Goal: Navigation & Orientation: Find specific page/section

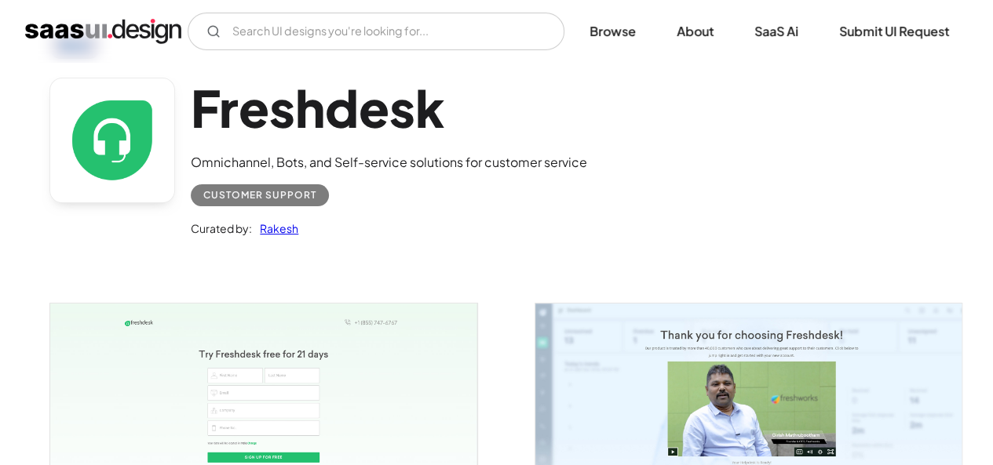
scroll to position [314, 0]
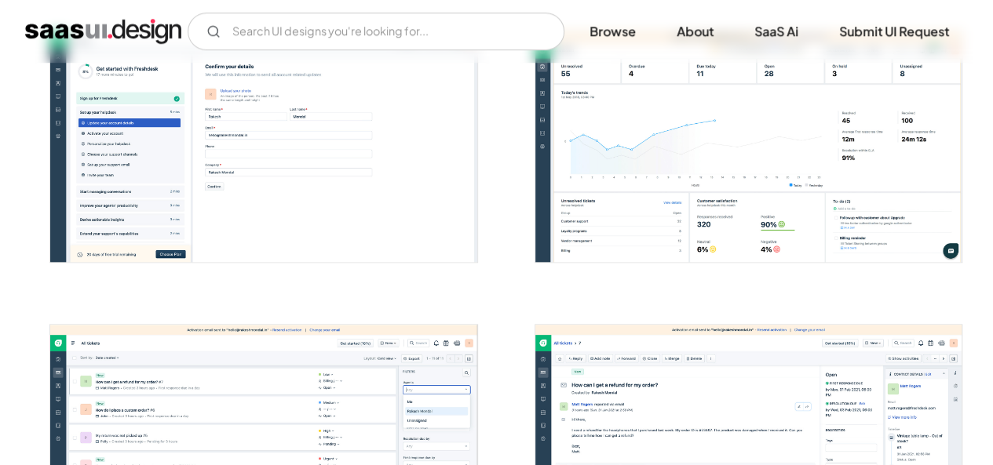
click at [173, 128] on img "open lightbox" at bounding box center [263, 147] width 426 height 230
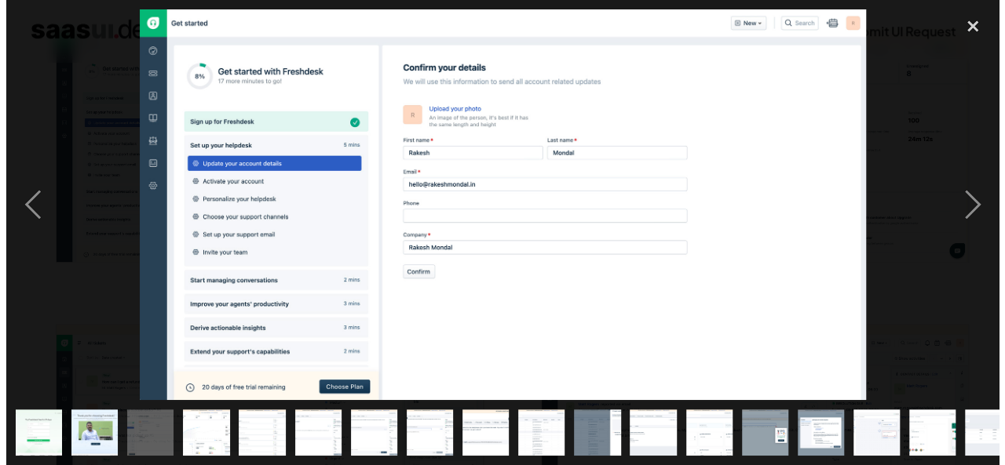
scroll to position [630, 0]
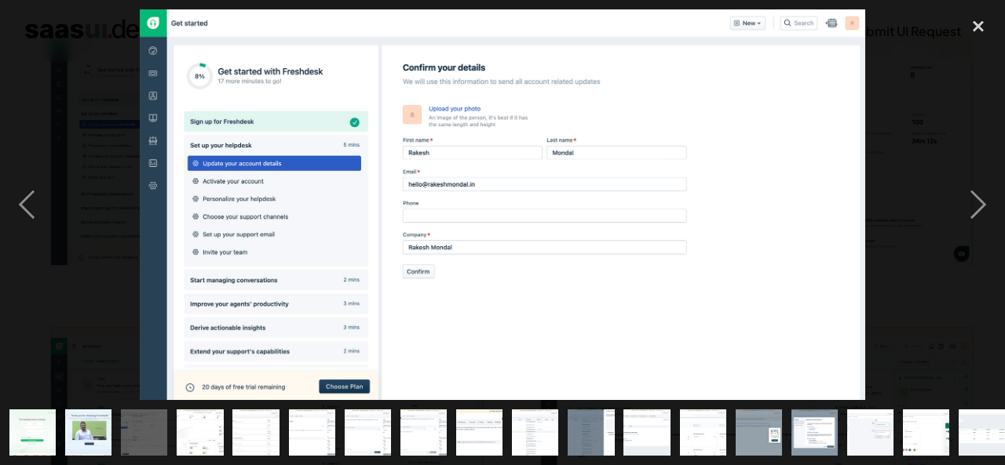
click at [978, 24] on div "close lightbox" at bounding box center [977, 26] width 53 height 35
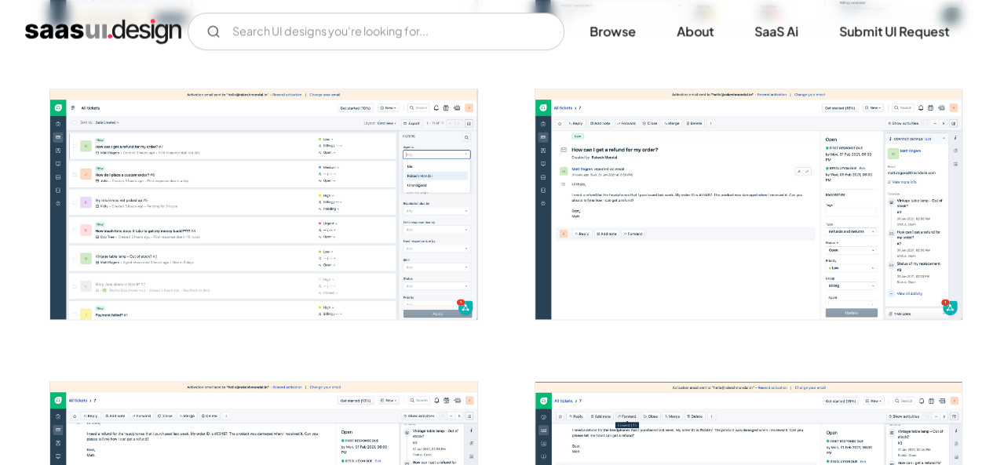
click at [245, 233] on img "open lightbox" at bounding box center [263, 204] width 426 height 230
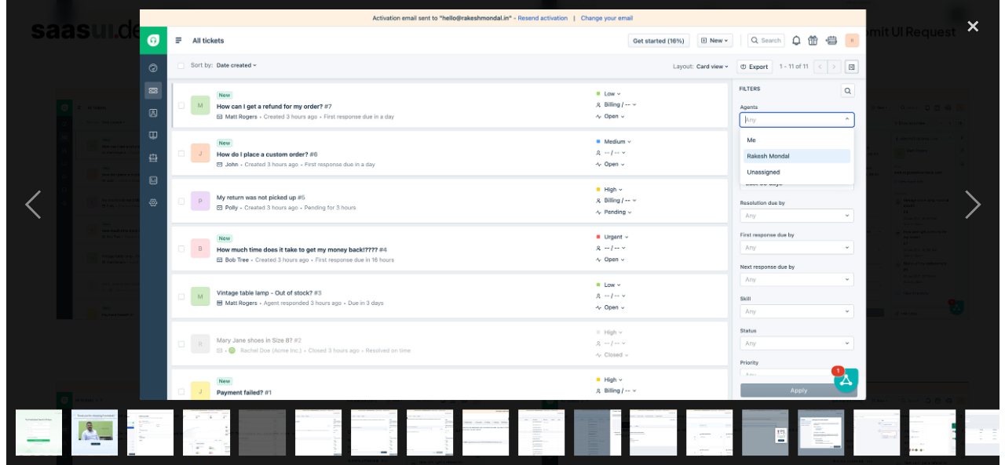
scroll to position [866, 0]
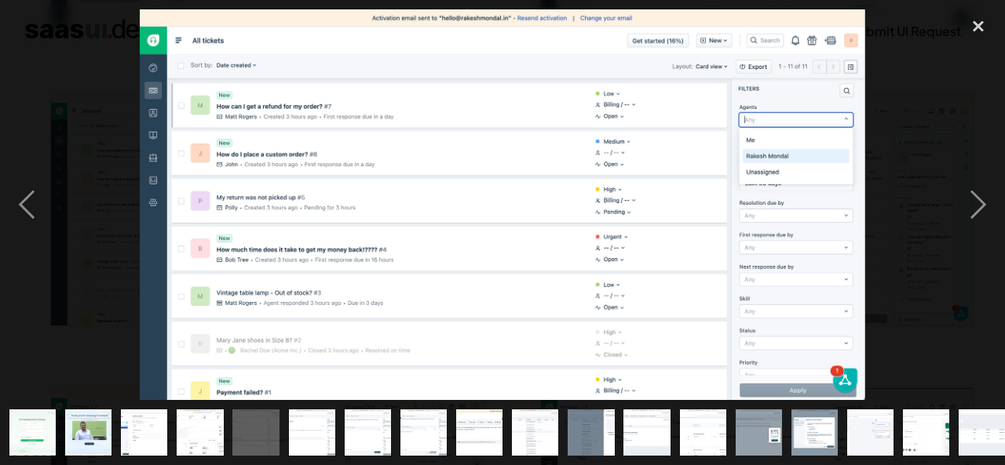
click at [977, 205] on div "next image" at bounding box center [977, 204] width 53 height 391
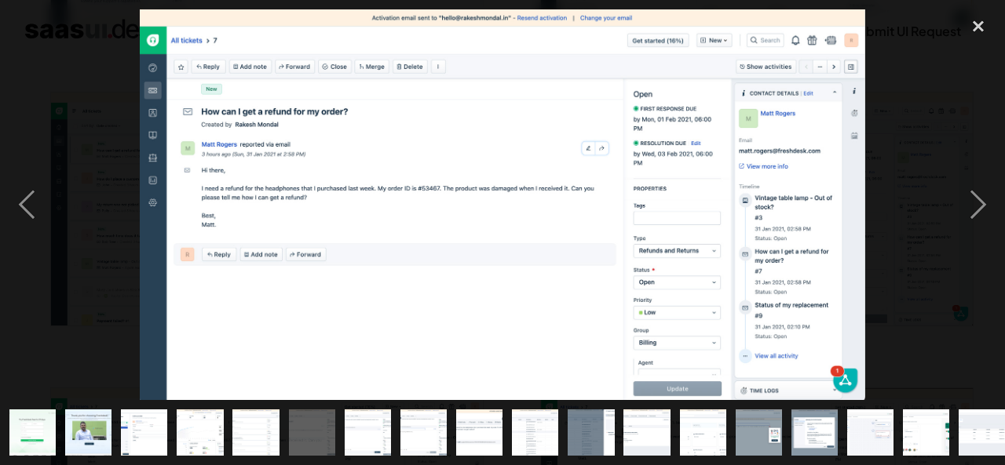
click at [981, 203] on div "next image" at bounding box center [977, 204] width 53 height 391
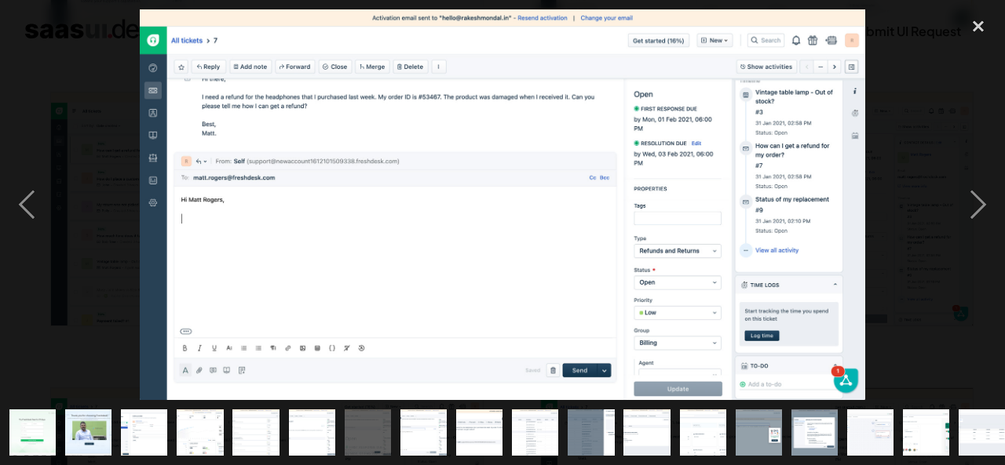
click at [981, 203] on div "next image" at bounding box center [977, 204] width 53 height 391
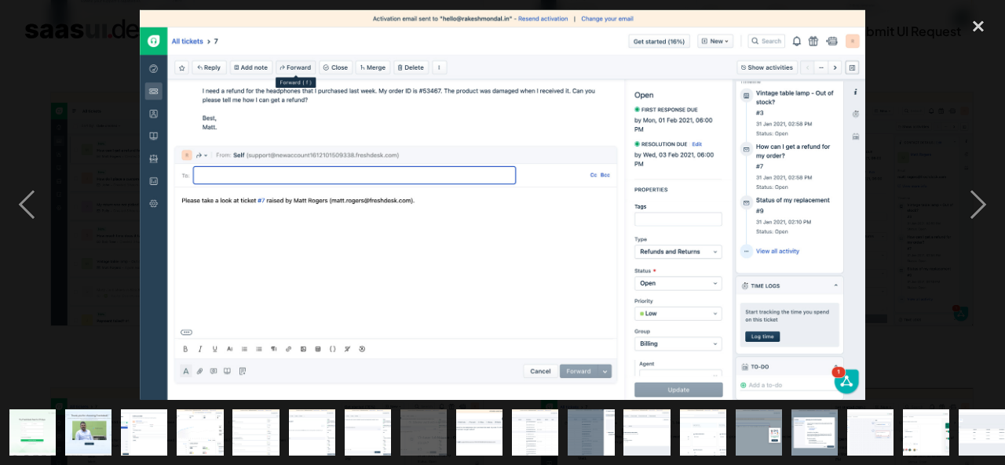
click at [981, 203] on div "next image" at bounding box center [977, 204] width 53 height 391
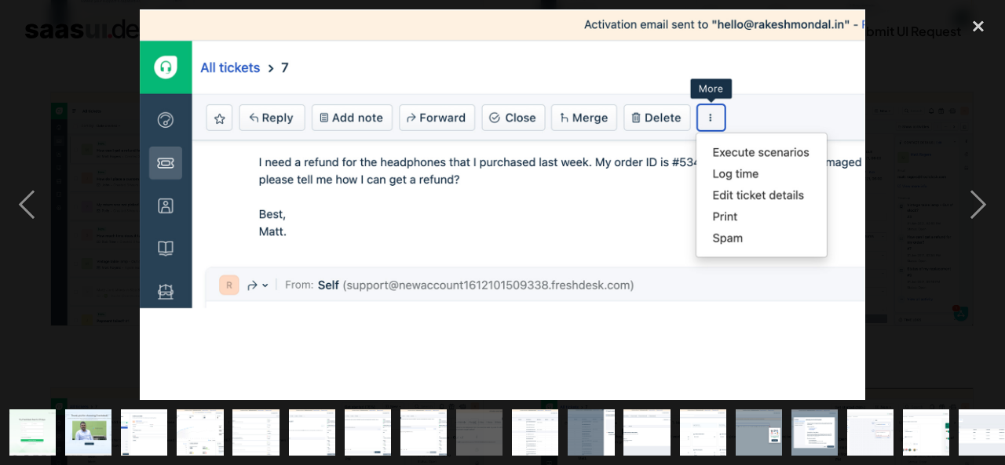
click at [981, 203] on div "next image" at bounding box center [977, 204] width 53 height 391
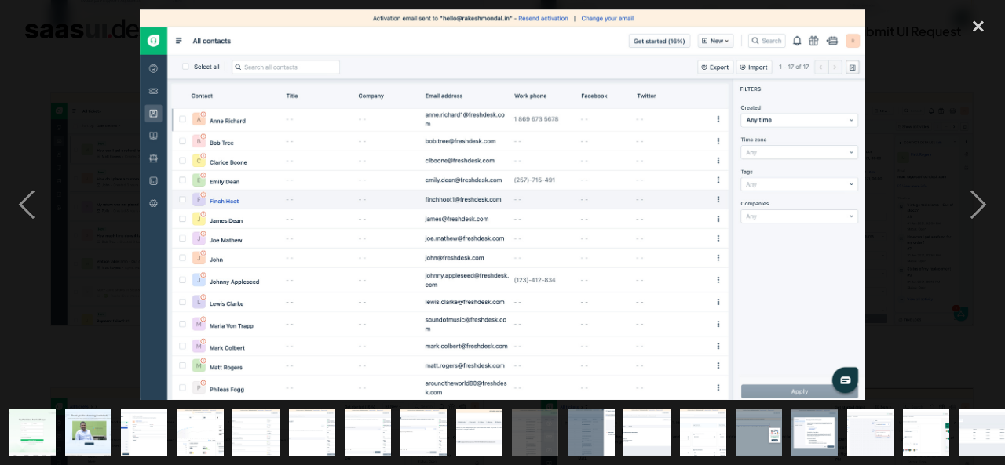
click at [981, 203] on div "next image" at bounding box center [977, 204] width 53 height 391
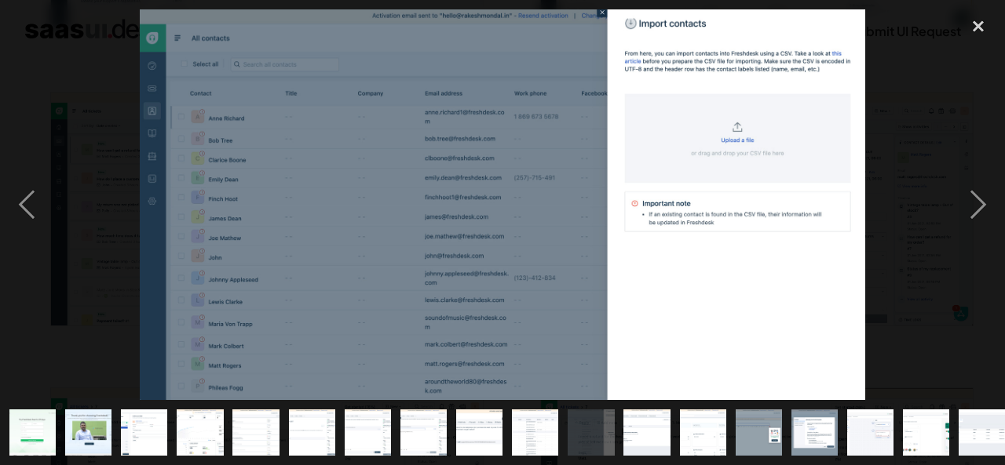
click at [981, 203] on div "next image" at bounding box center [977, 204] width 53 height 391
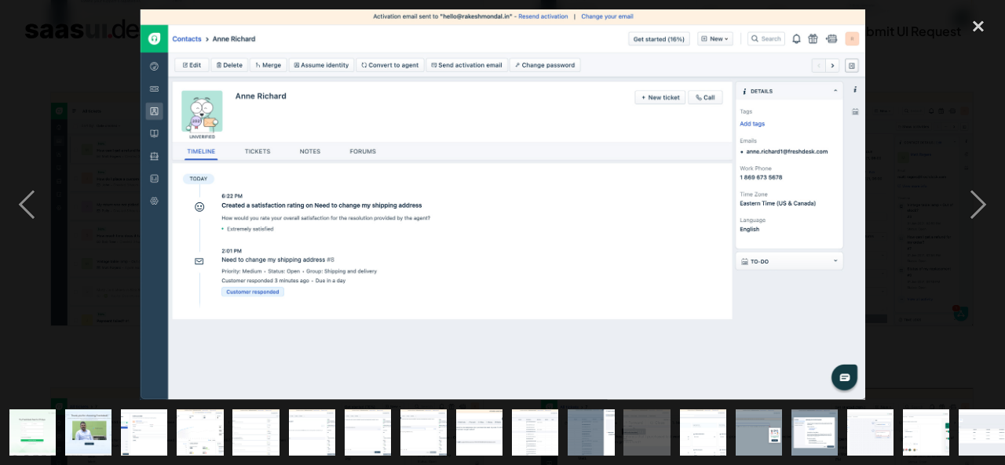
click at [981, 203] on div "next image" at bounding box center [977, 204] width 53 height 391
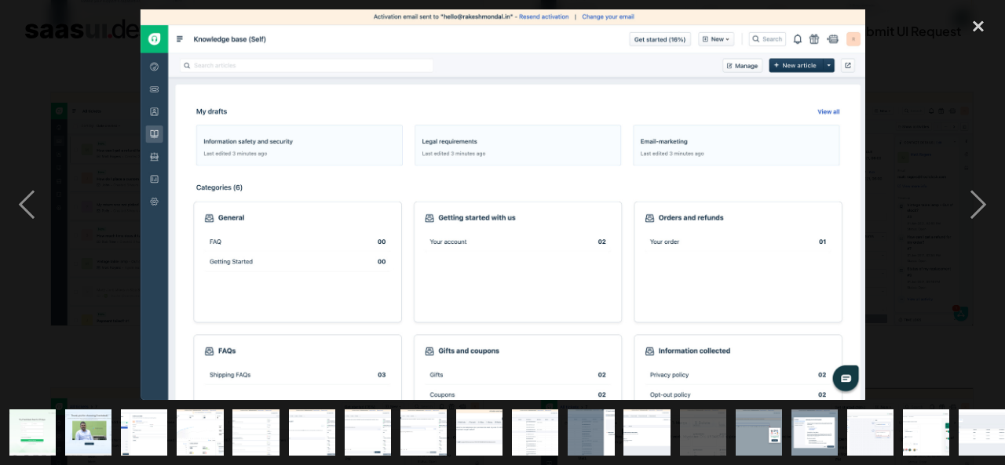
click at [24, 202] on div "previous image" at bounding box center [26, 204] width 53 height 391
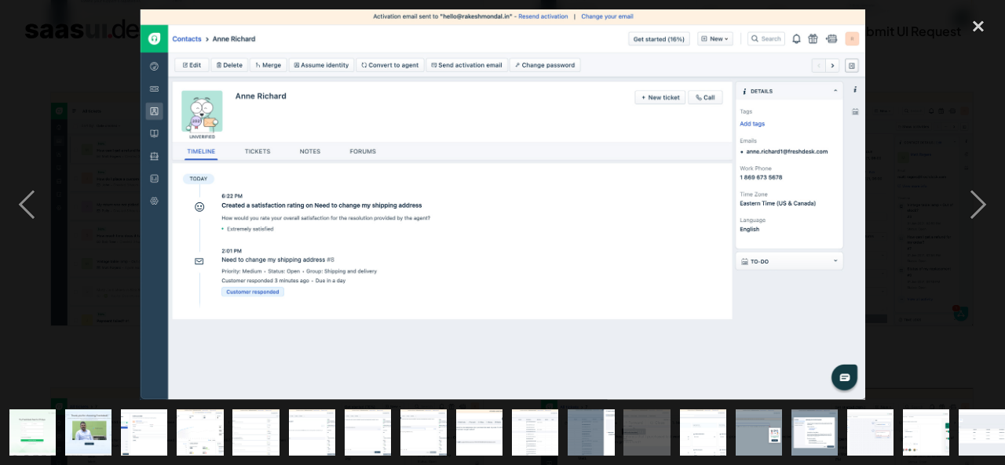
click at [24, 202] on div "previous image" at bounding box center [26, 204] width 53 height 391
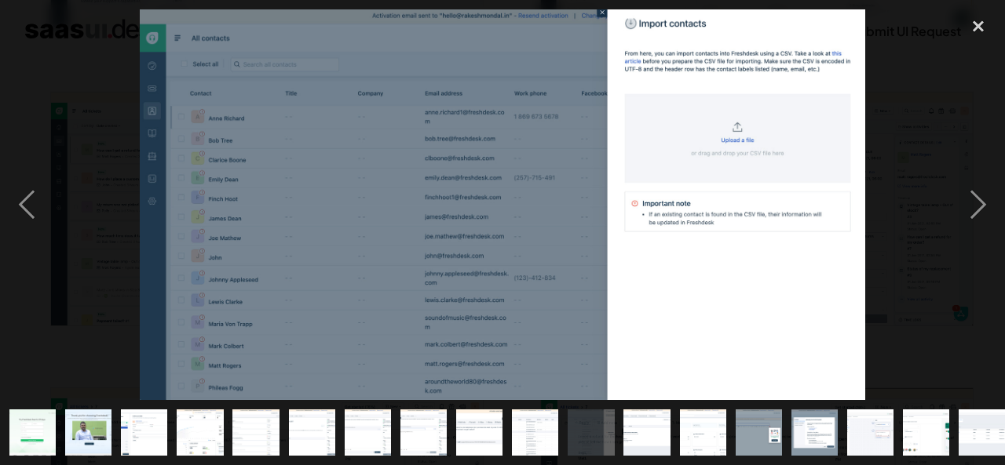
click at [981, 203] on div "next image" at bounding box center [977, 204] width 53 height 391
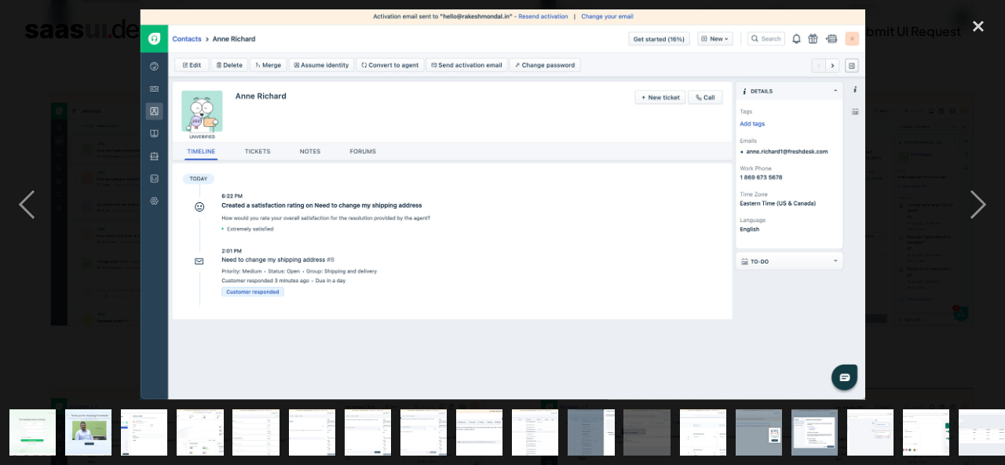
click at [983, 203] on div "next image" at bounding box center [977, 204] width 53 height 391
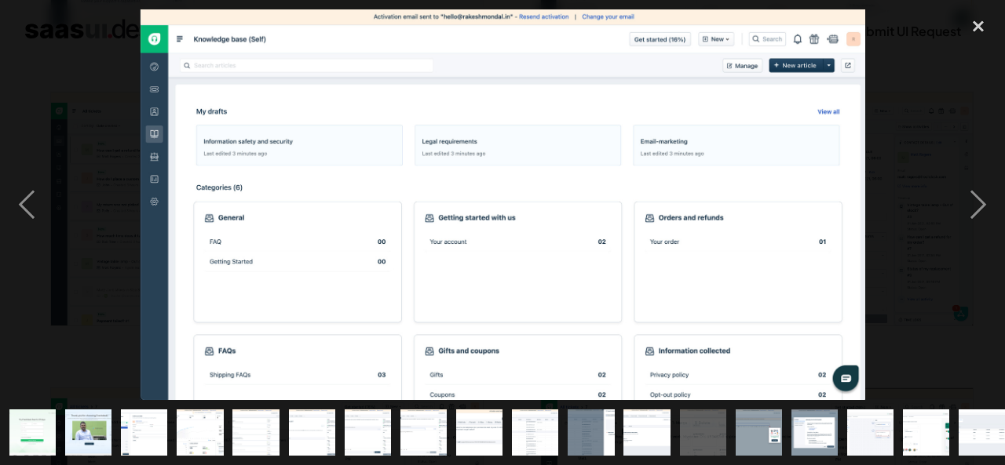
click at [984, 203] on div "next image" at bounding box center [977, 204] width 53 height 391
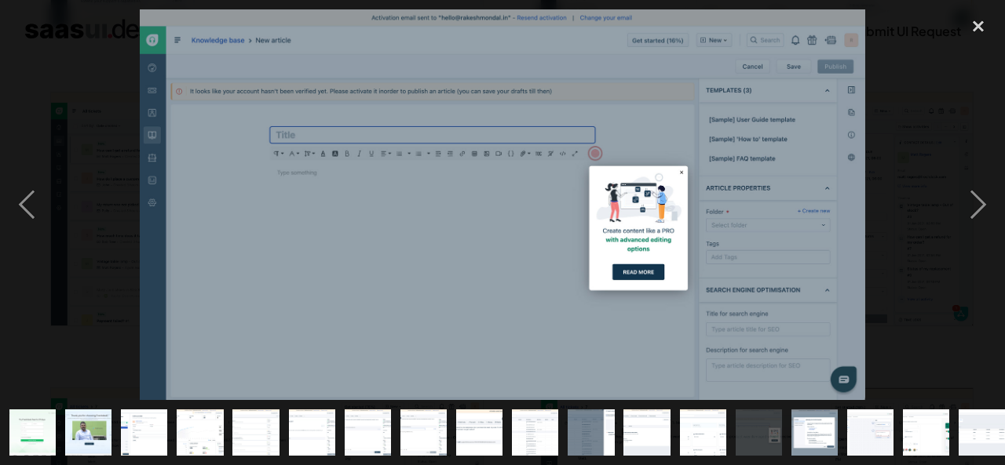
click at [984, 203] on div "next image" at bounding box center [977, 204] width 53 height 391
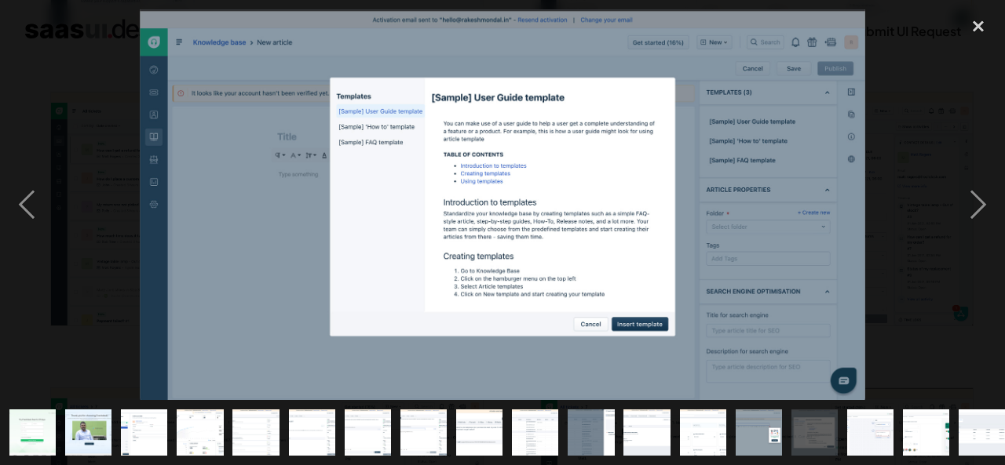
click at [984, 203] on div "next image" at bounding box center [977, 204] width 53 height 391
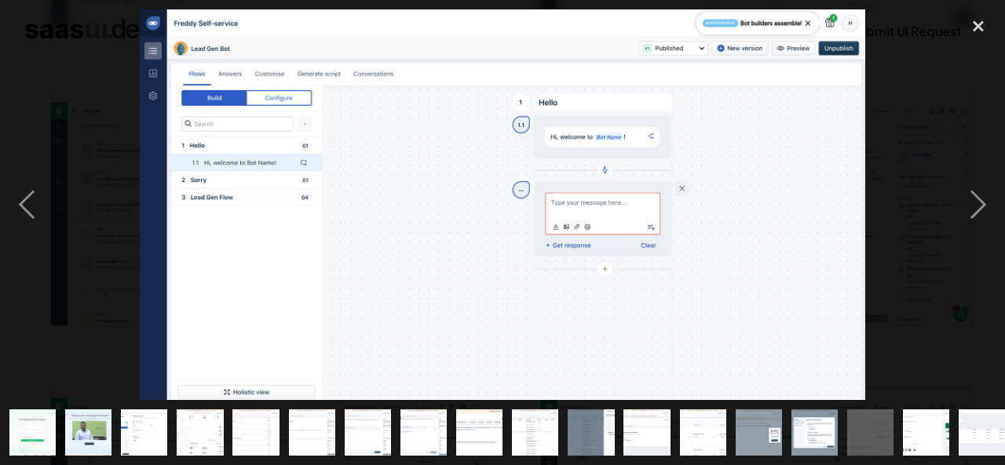
click at [981, 204] on div "next image" at bounding box center [977, 204] width 53 height 391
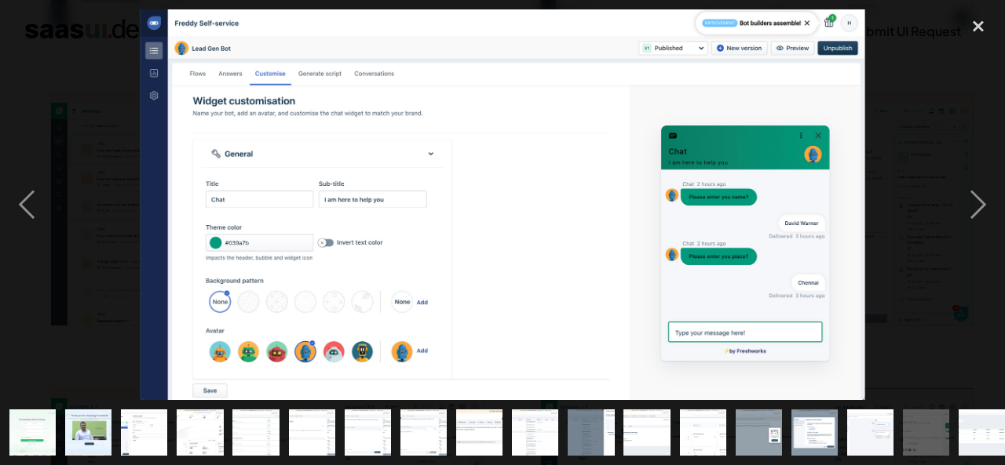
click at [981, 203] on div "next image" at bounding box center [977, 204] width 53 height 391
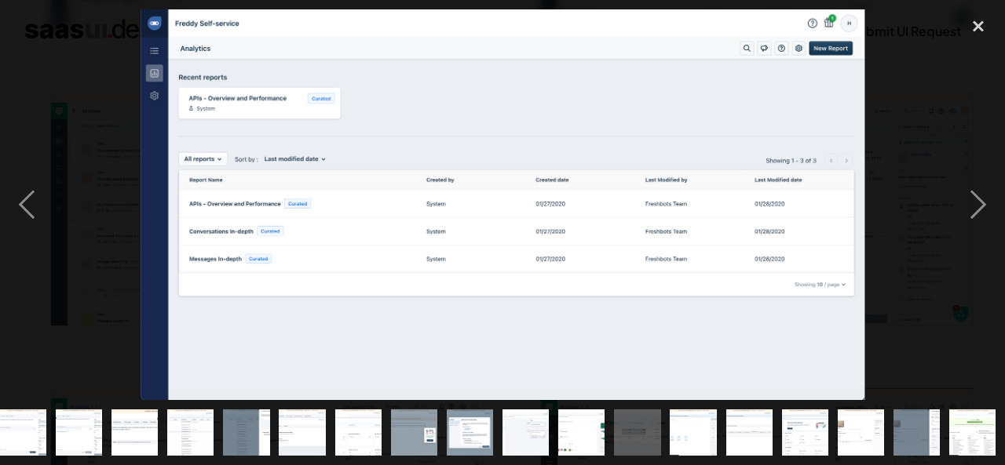
scroll to position [0, 345]
click at [981, 203] on div "next image" at bounding box center [977, 204] width 53 height 391
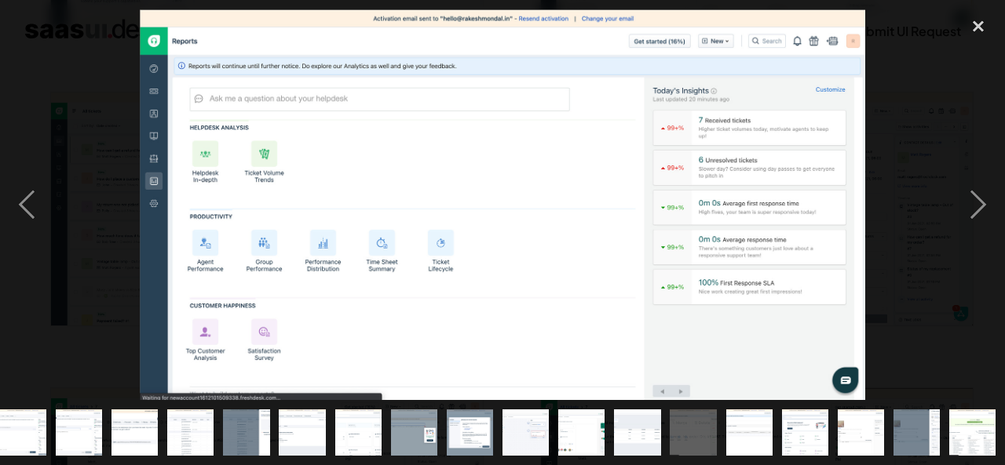
click at [981, 203] on div "next image" at bounding box center [977, 204] width 53 height 391
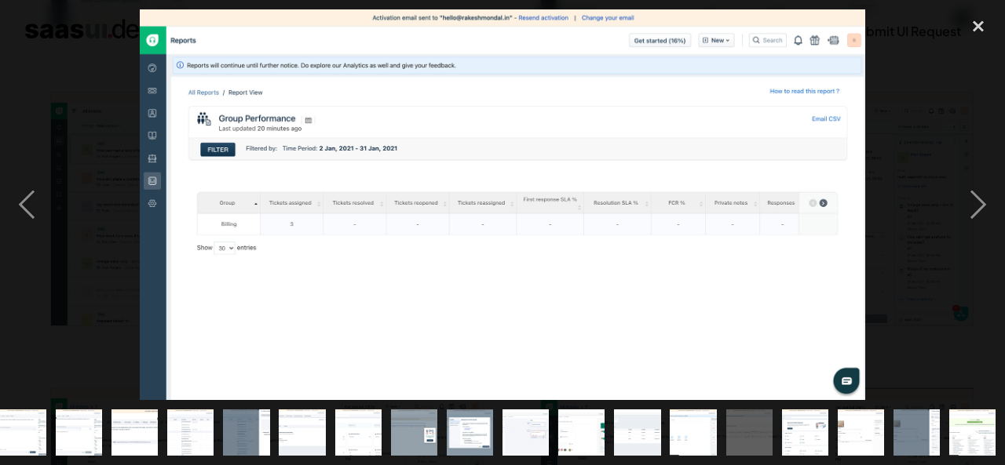
click at [981, 203] on div "next image" at bounding box center [977, 204] width 53 height 391
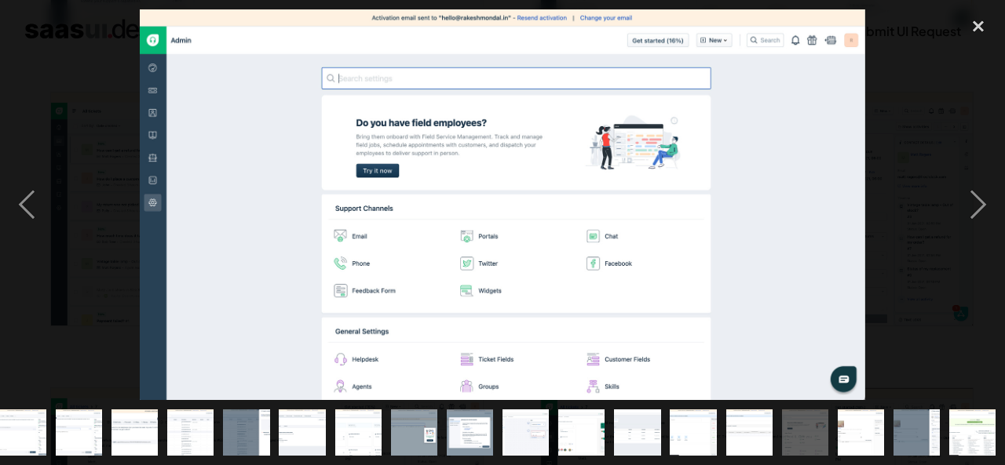
click at [981, 203] on div "next image" at bounding box center [977, 204] width 53 height 391
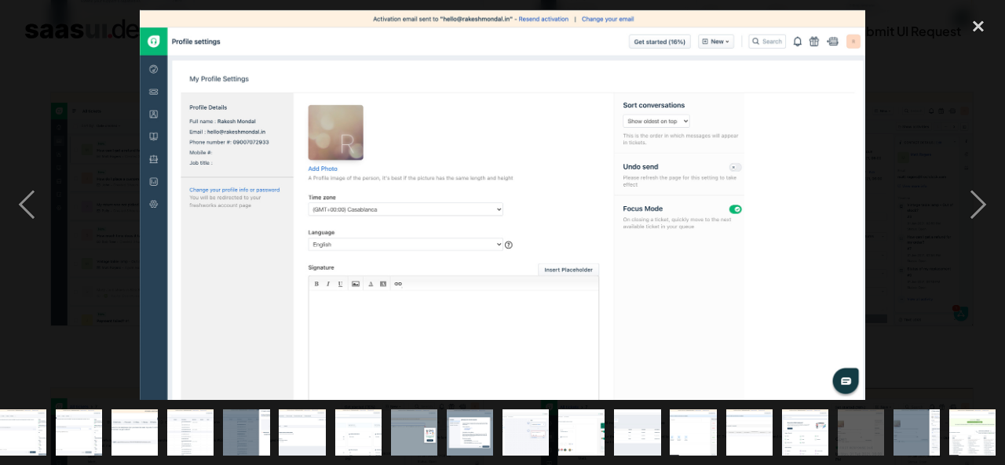
click at [973, 26] on div "close lightbox" at bounding box center [977, 26] width 53 height 35
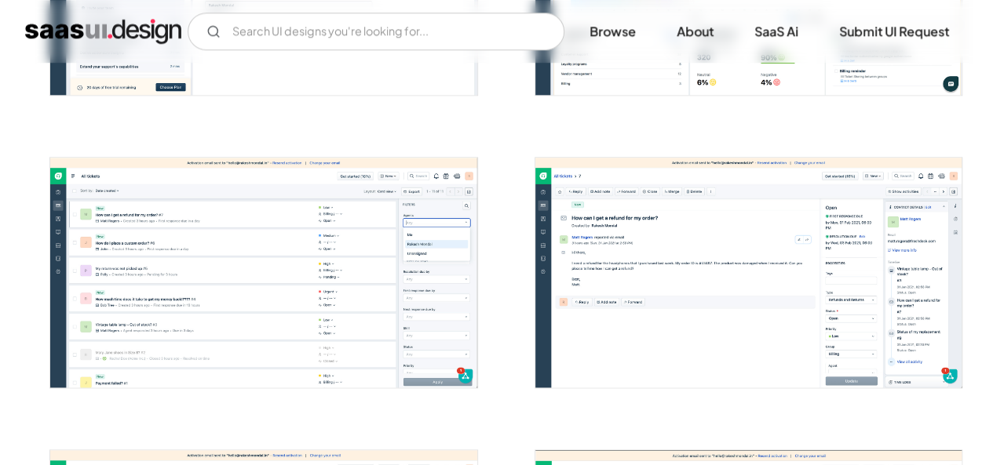
scroll to position [706, 0]
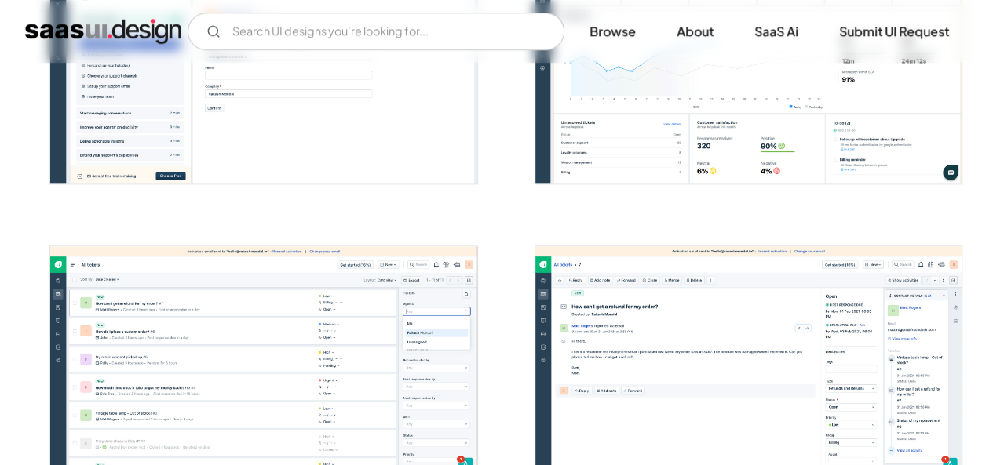
click at [769, 28] on link "SaaS Ai" at bounding box center [777, 31] width 82 height 35
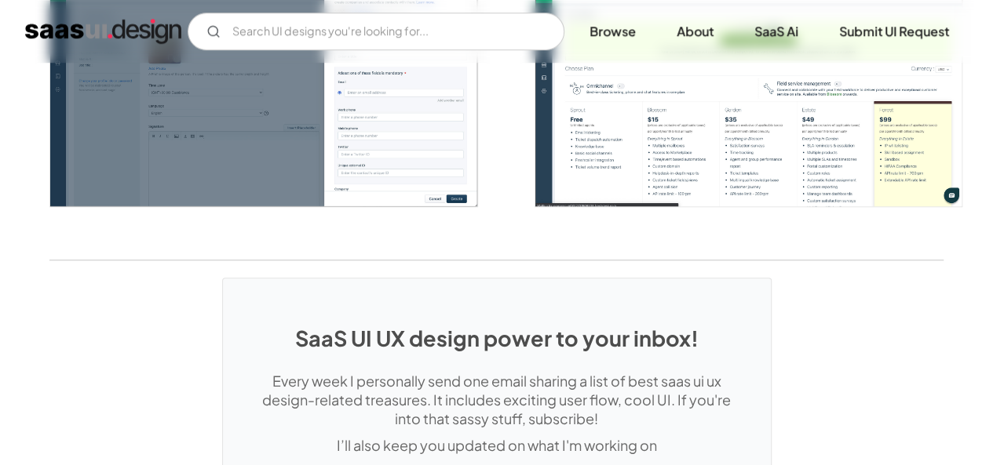
scroll to position [3532, 0]
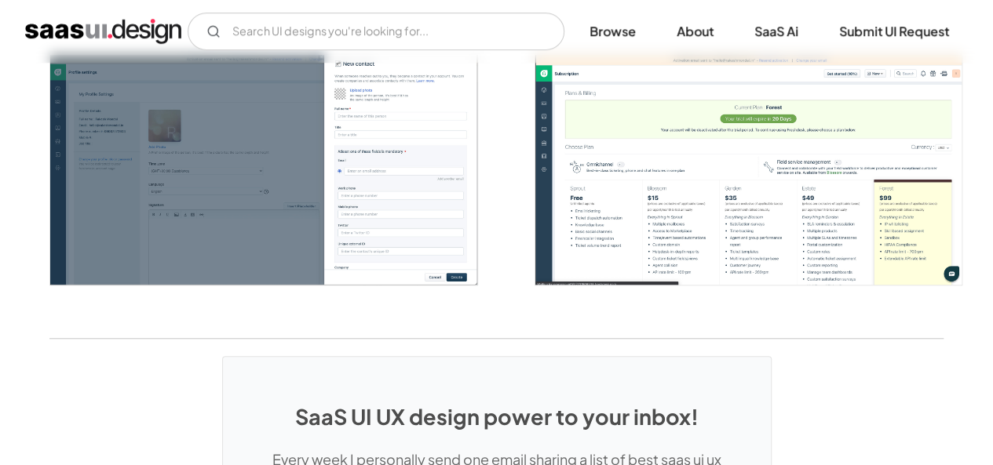
click at [736, 180] on img "open lightbox" at bounding box center [748, 170] width 426 height 230
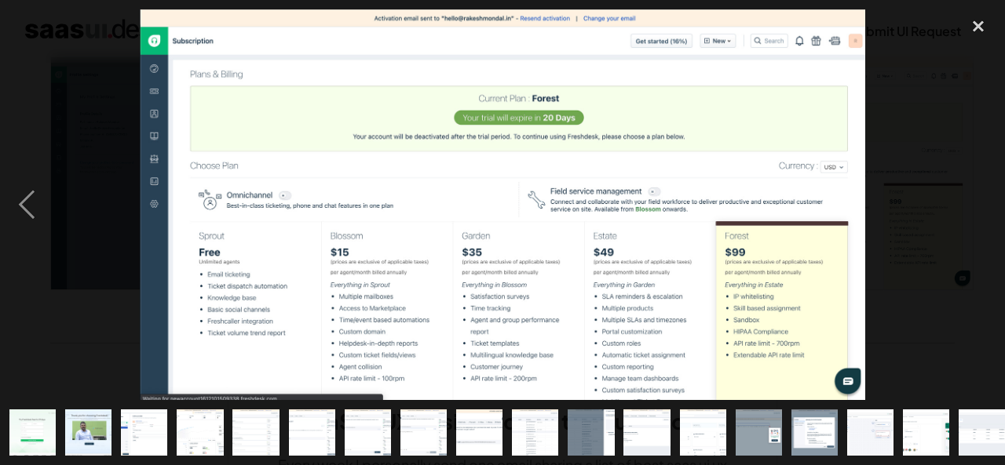
scroll to position [0, 345]
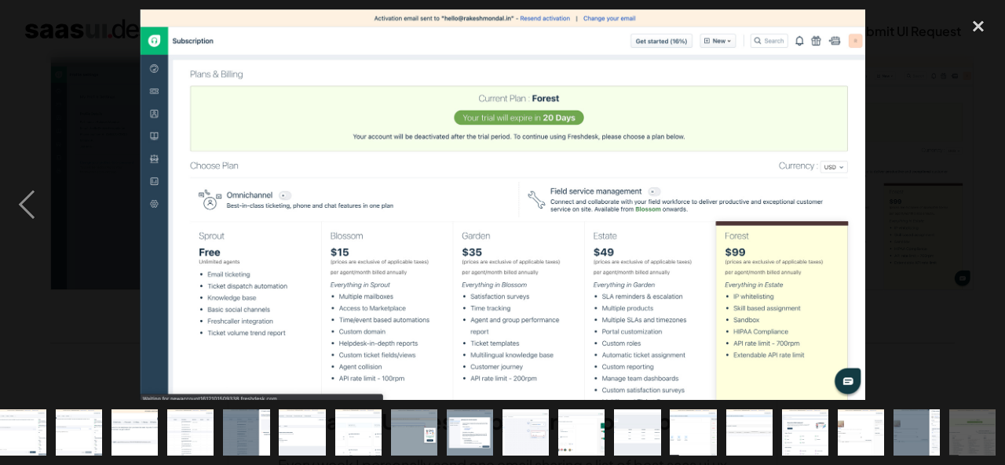
click at [976, 24] on div "close lightbox" at bounding box center [977, 26] width 53 height 35
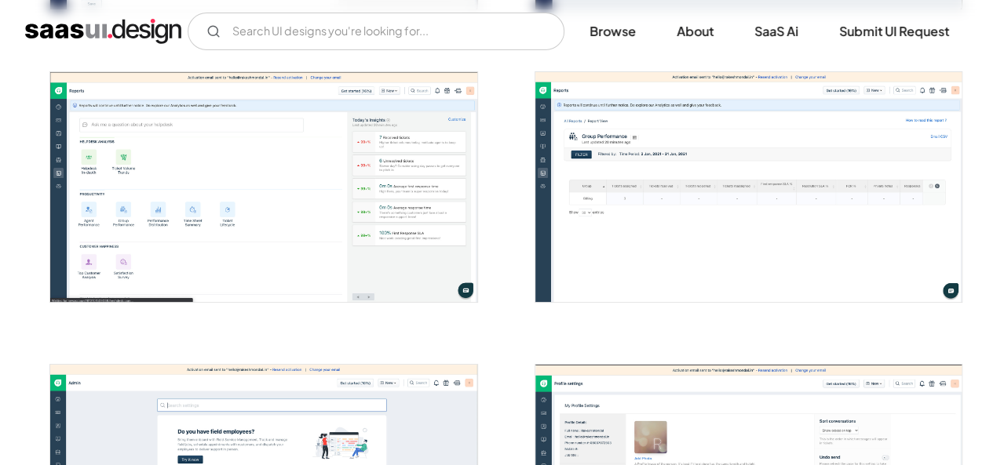
scroll to position [2826, 0]
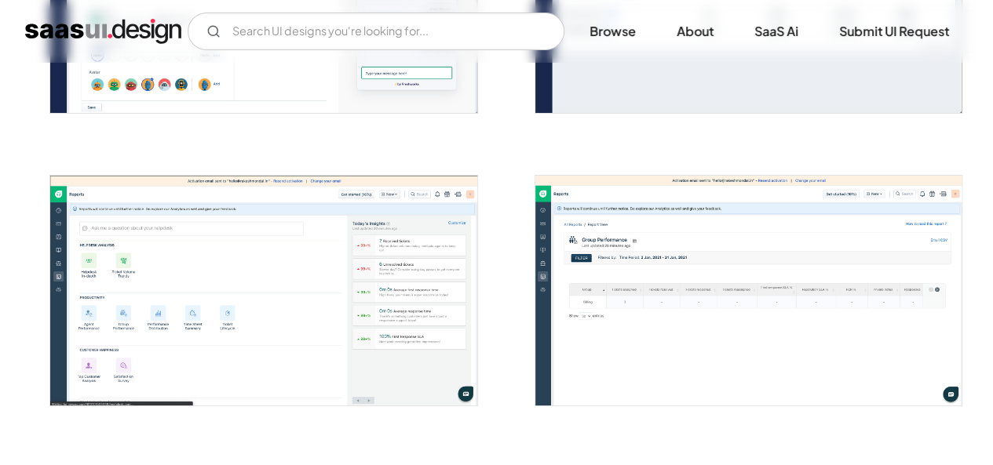
click at [702, 31] on link "About" at bounding box center [695, 31] width 75 height 35
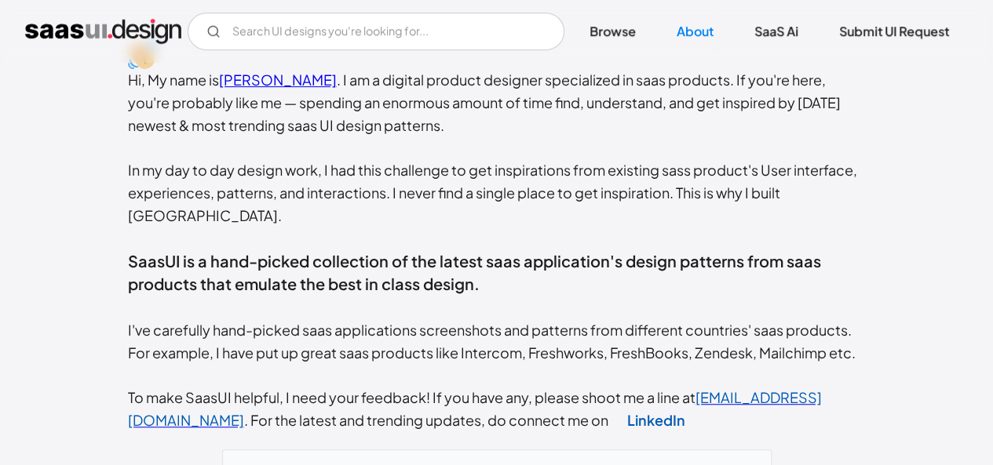
scroll to position [392, 0]
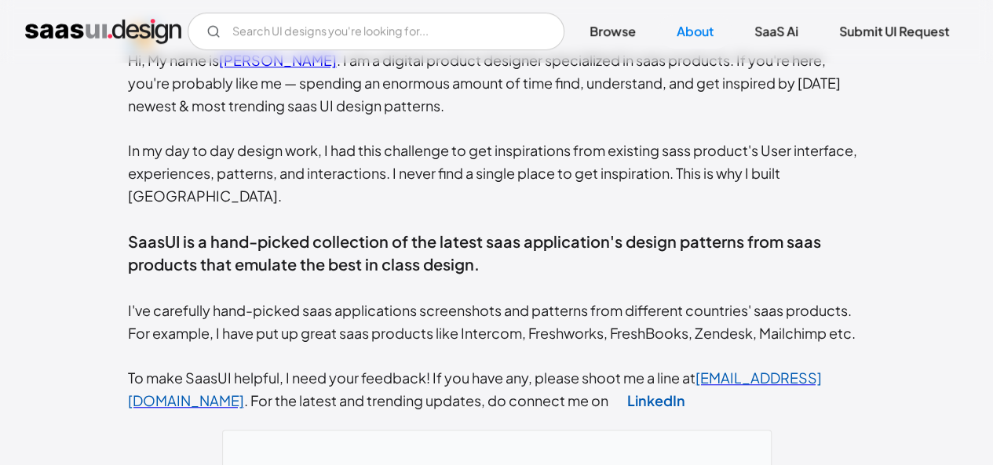
click at [608, 381] on link "LinkedIn" at bounding box center [656, 401] width 96 height 40
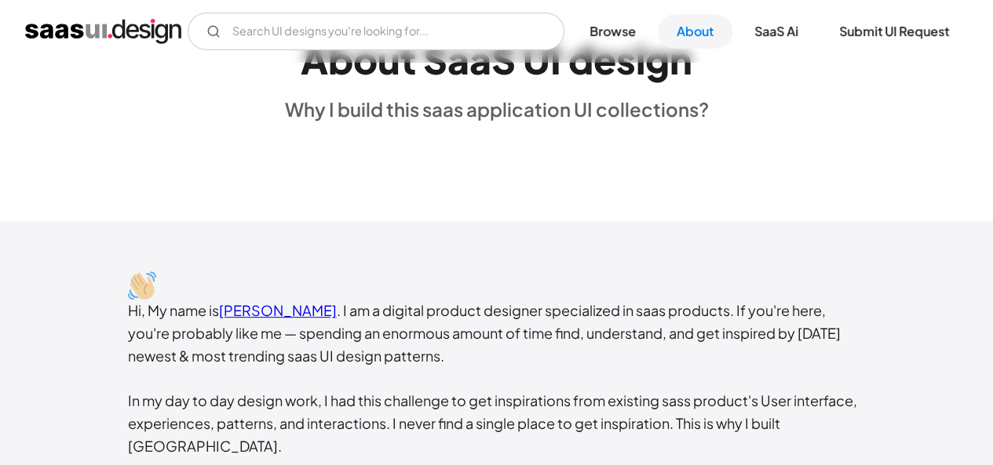
scroll to position [0, 0]
